Goal: Use online tool/utility: Utilize a website feature to perform a specific function

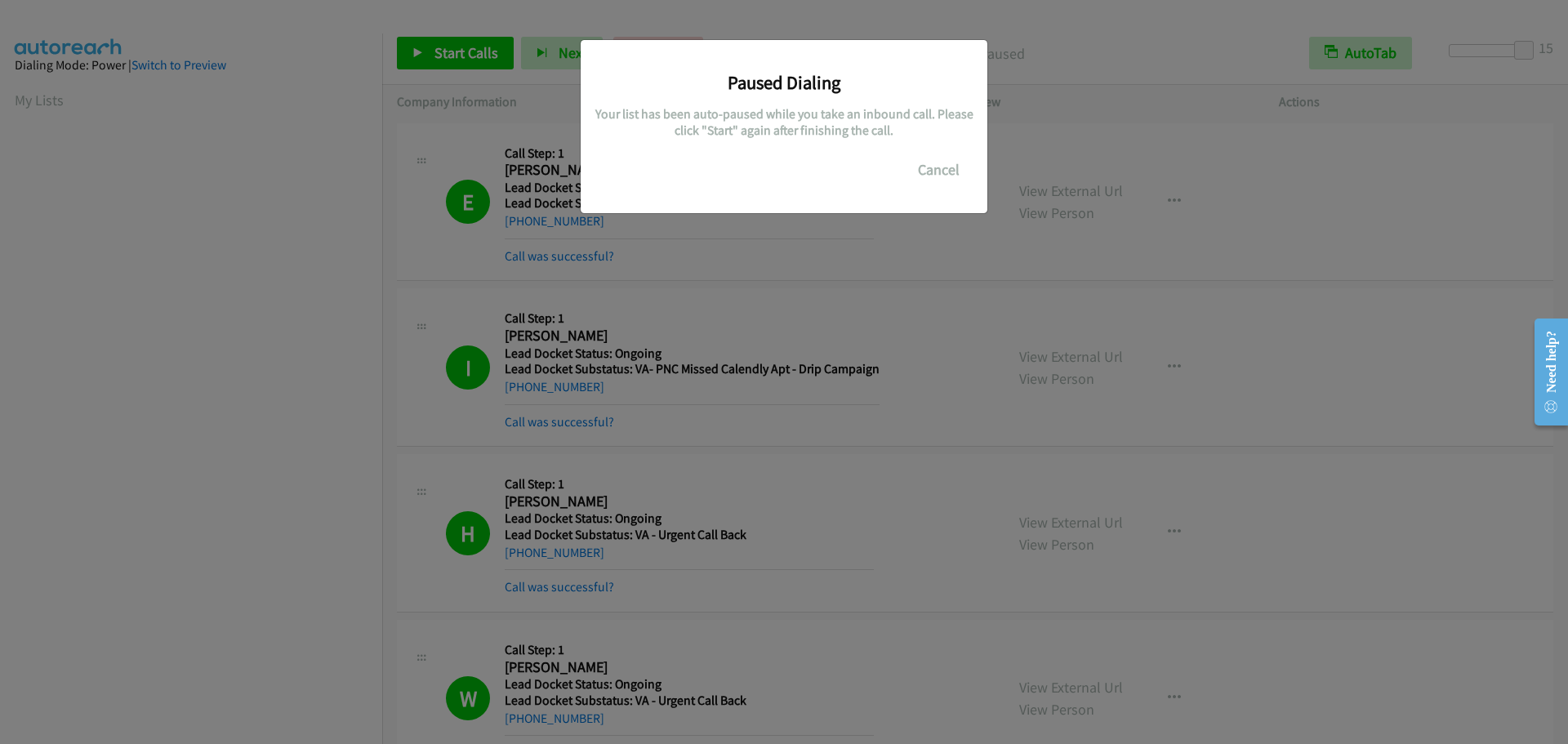
scroll to position [137, 0]
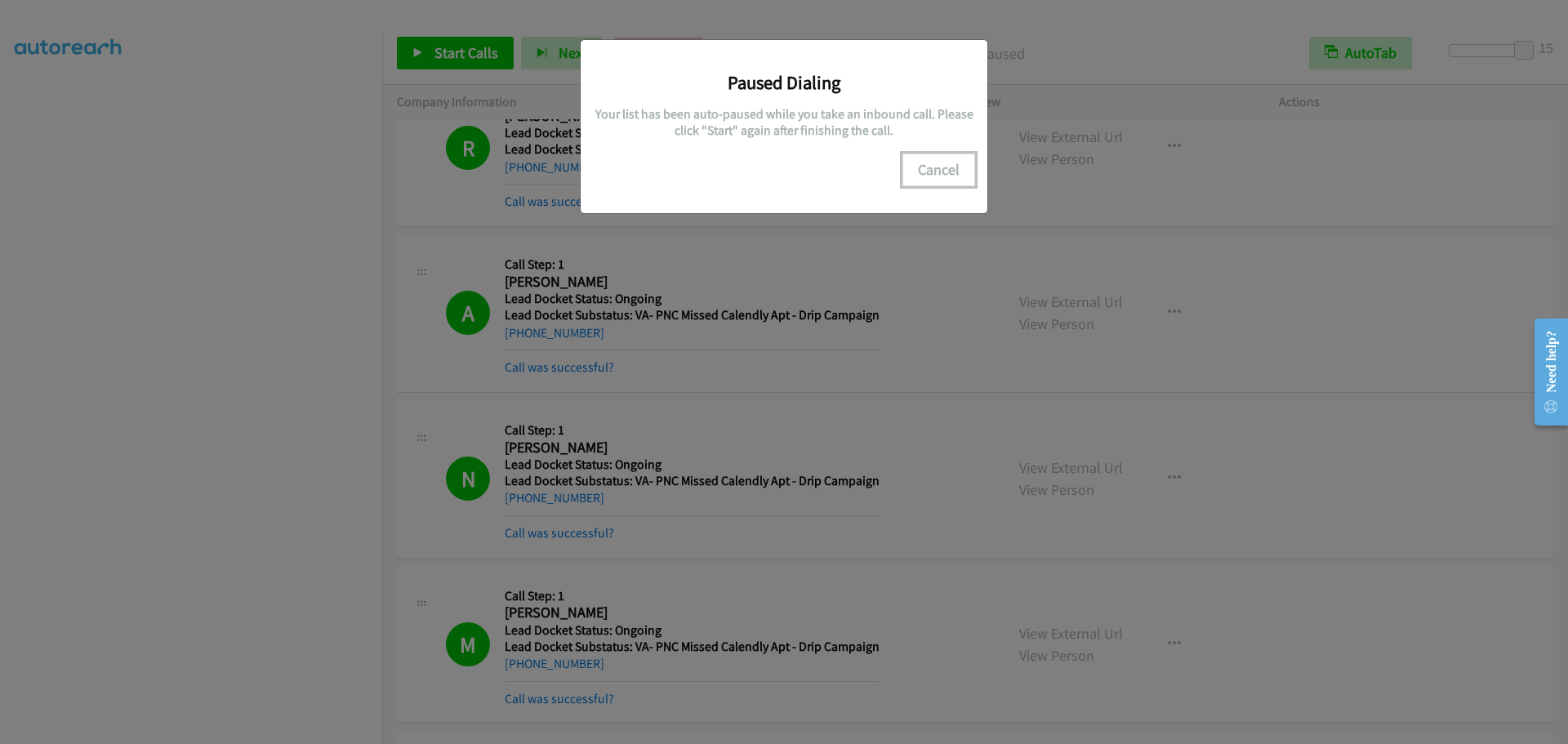
click at [930, 161] on button "Cancel" at bounding box center [939, 170] width 73 height 33
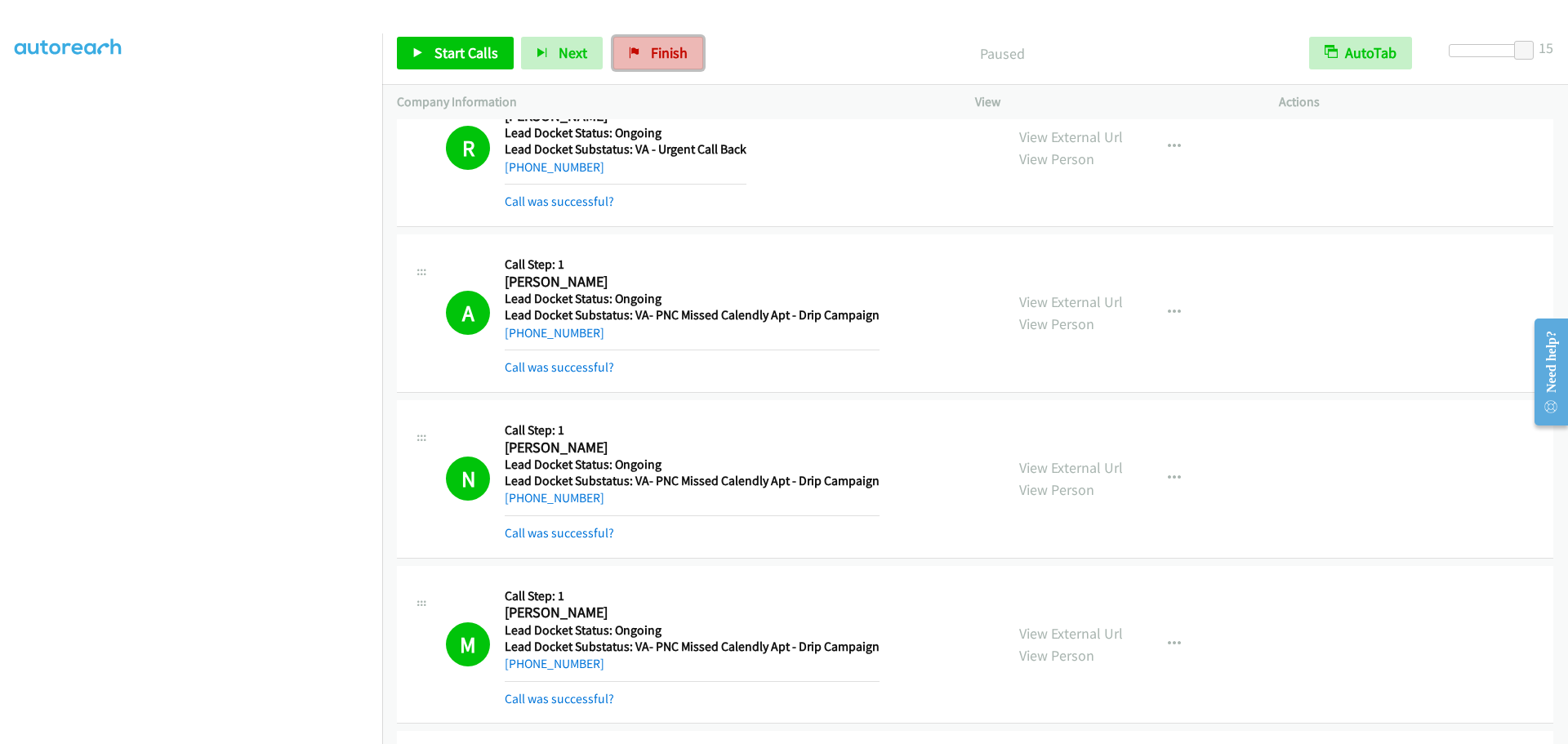
click at [656, 49] on span "Finish" at bounding box center [669, 52] width 36 height 19
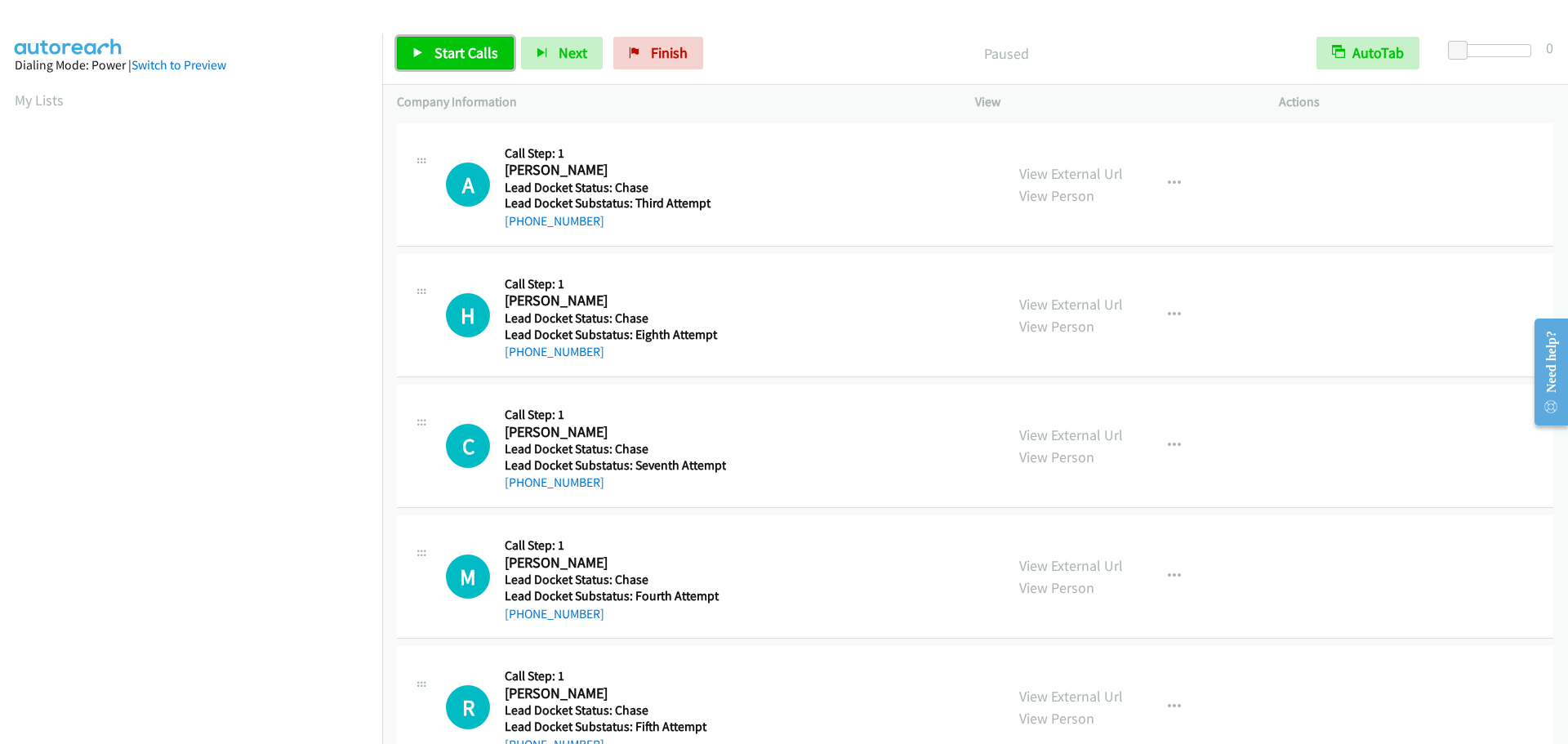
click at [470, 44] on span "Start Calls" at bounding box center [466, 52] width 63 height 19
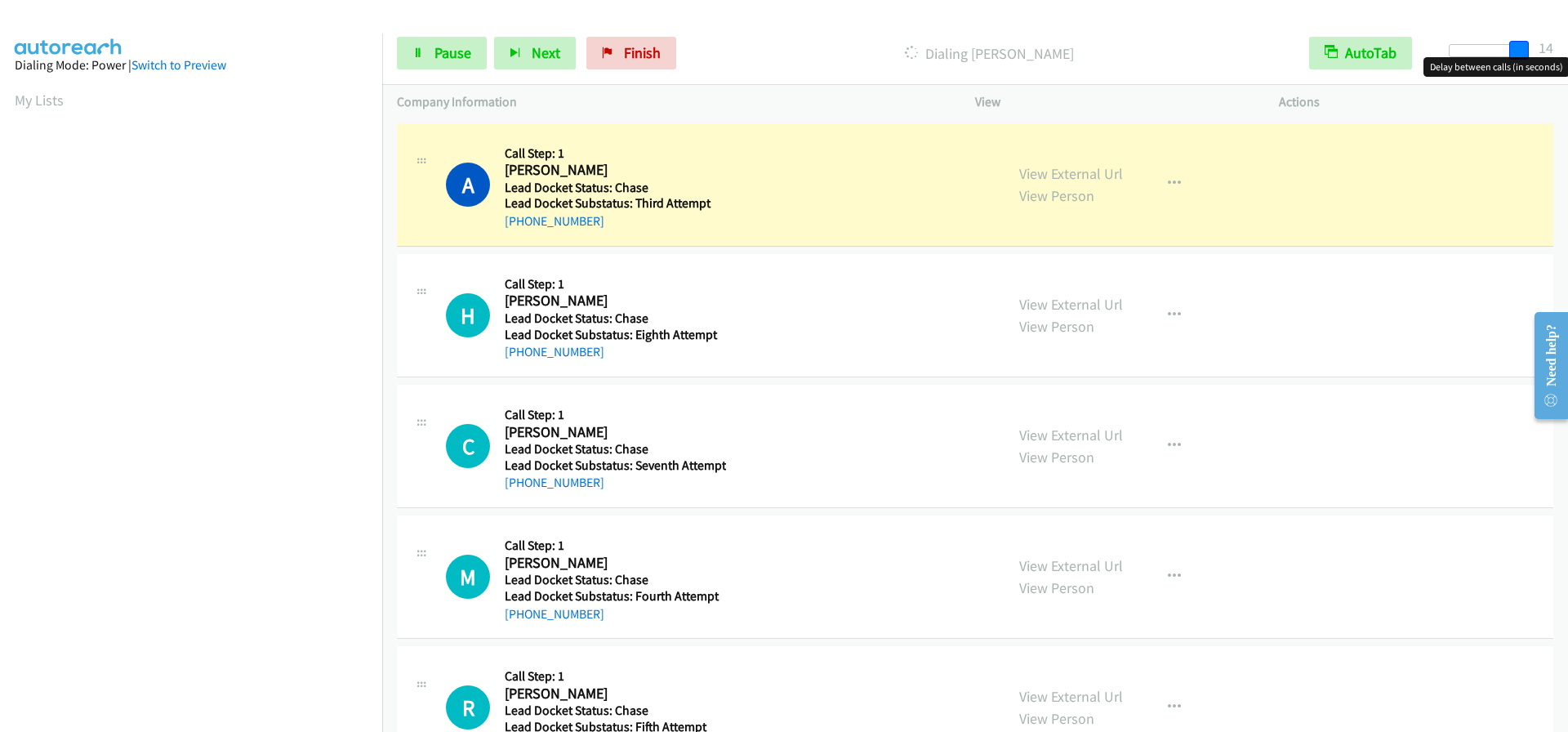
click at [1524, 52] on div at bounding box center [1486, 50] width 76 height 13
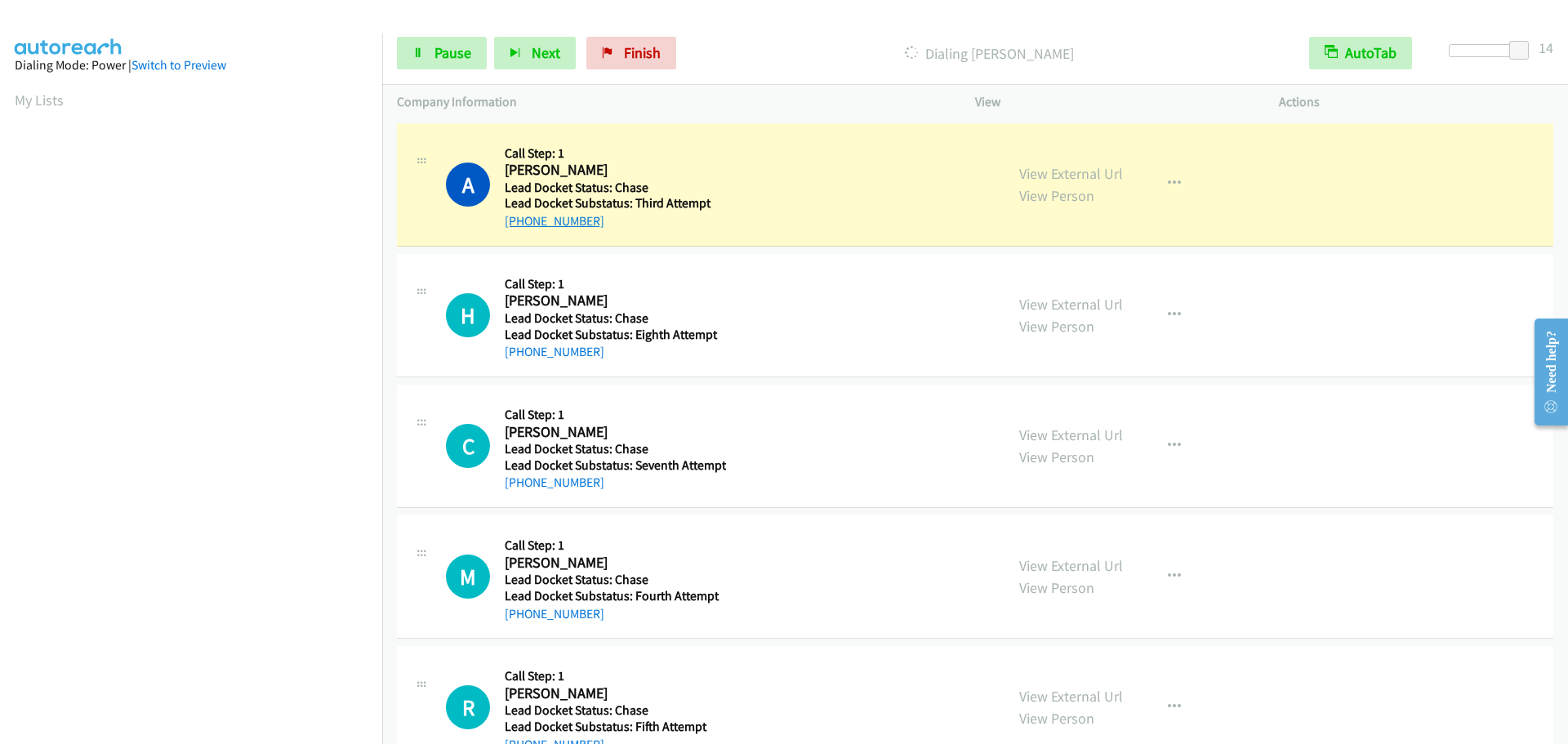
drag, startPoint x: 619, startPoint y: 231, endPoint x: 532, endPoint y: 226, distance: 87.1
click at [520, 227] on div "A Callback Scheduled Call Step: 1 Avelino Garza America/Chicago Lead Docket Sta…" at bounding box center [976, 185] width 1157 height 123
copy link "409-789-6176"
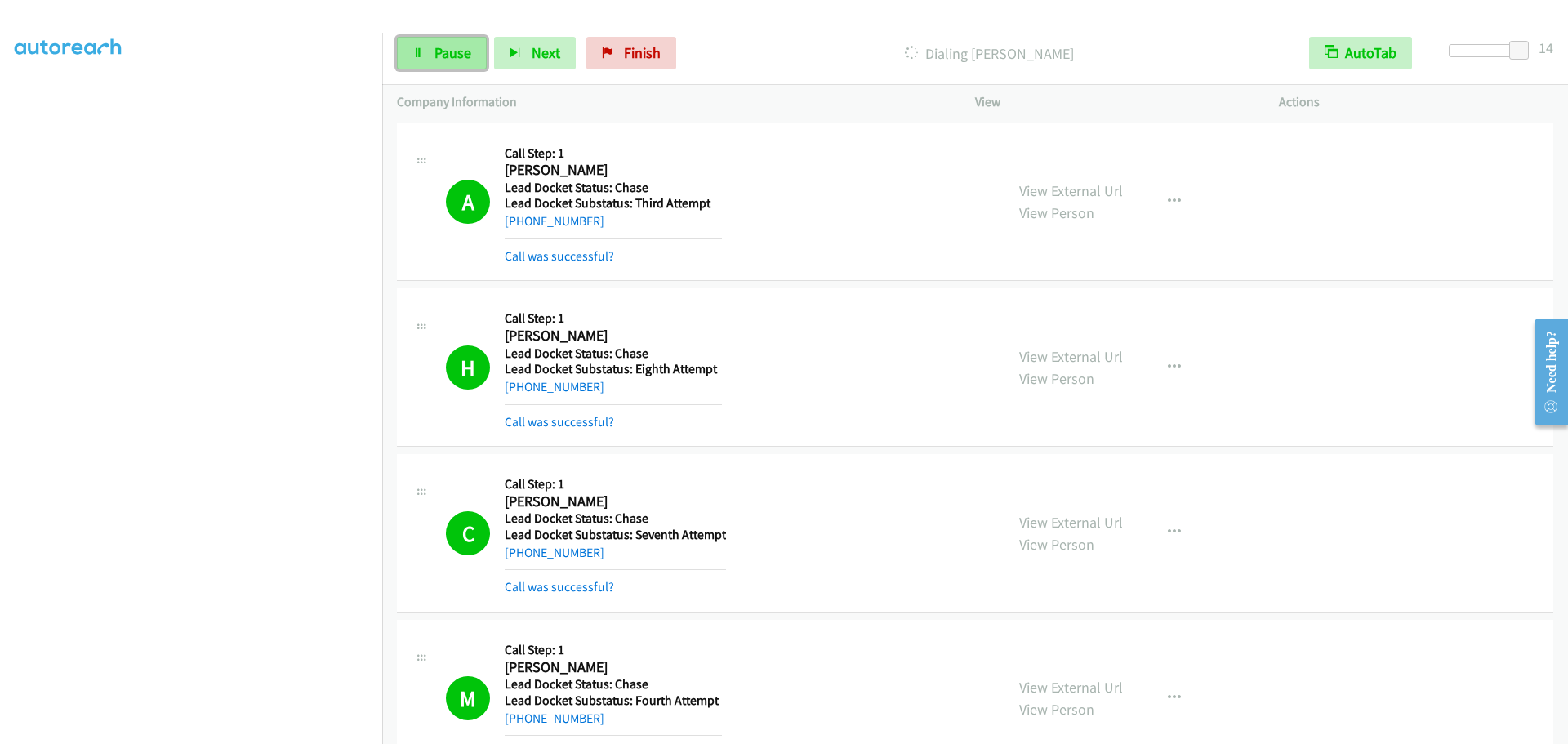
click at [413, 62] on link "Pause" at bounding box center [442, 52] width 90 height 33
